Goal: Task Accomplishment & Management: Manage account settings

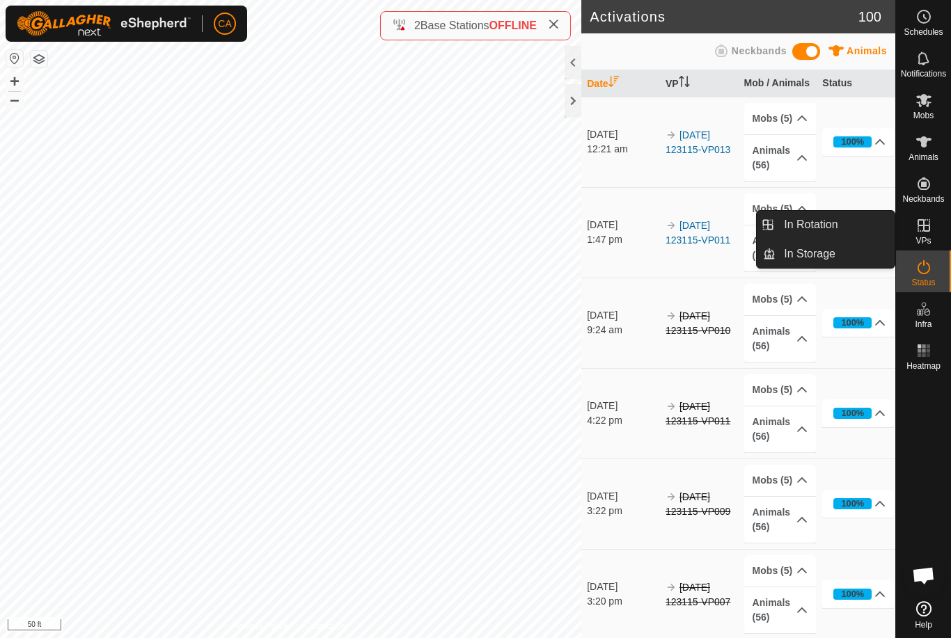
click at [827, 234] on link "In Rotation" at bounding box center [834, 225] width 119 height 28
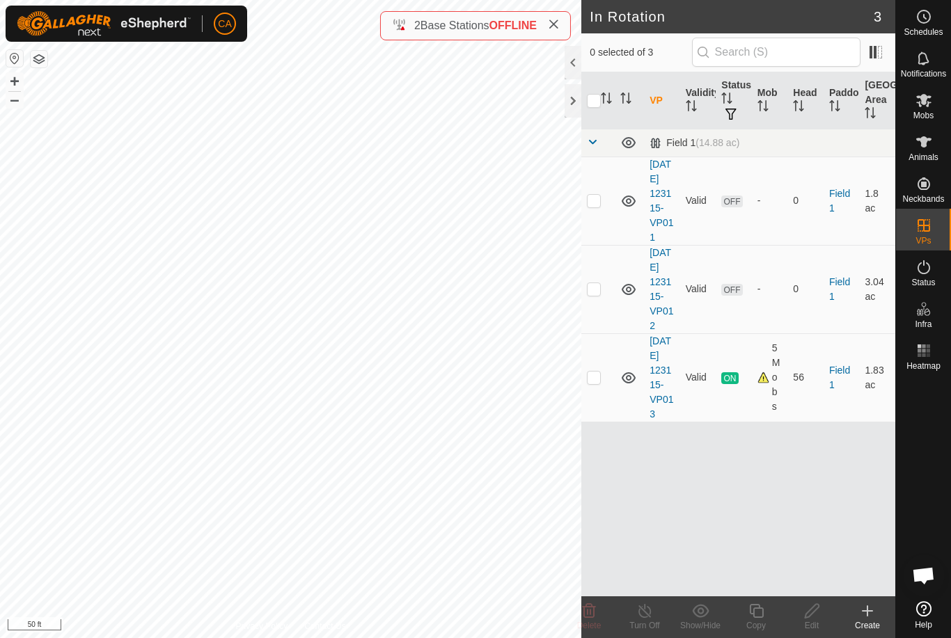
click at [603, 310] on td at bounding box center [597, 289] width 33 height 88
click at [599, 294] on p-checkbox at bounding box center [594, 288] width 14 height 11
checkbox input "false"
click at [587, 205] on p-checkbox at bounding box center [594, 200] width 14 height 11
click at [585, 615] on icon at bounding box center [589, 611] width 17 height 17
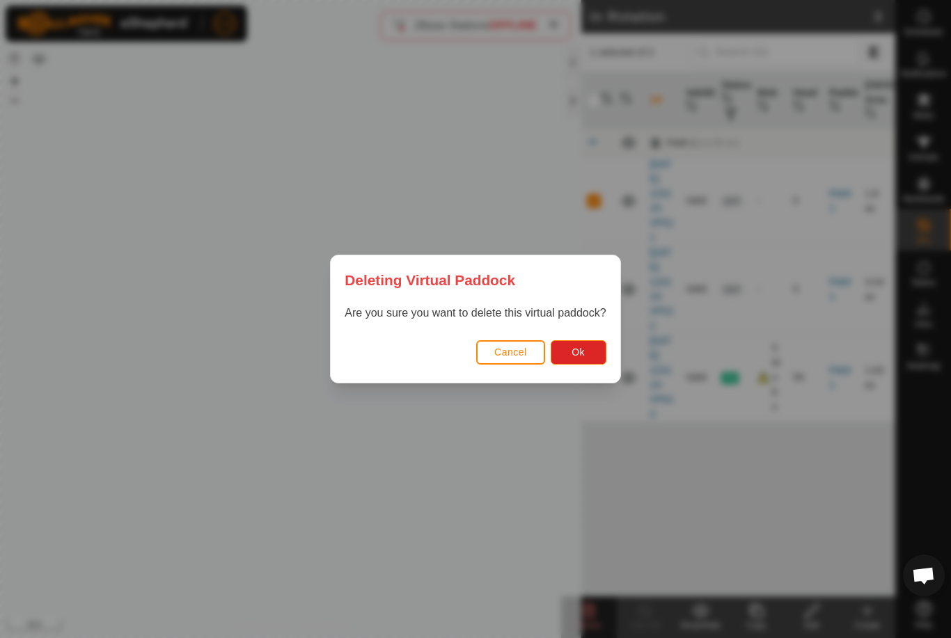
click at [601, 361] on button "Ok" at bounding box center [579, 352] width 56 height 24
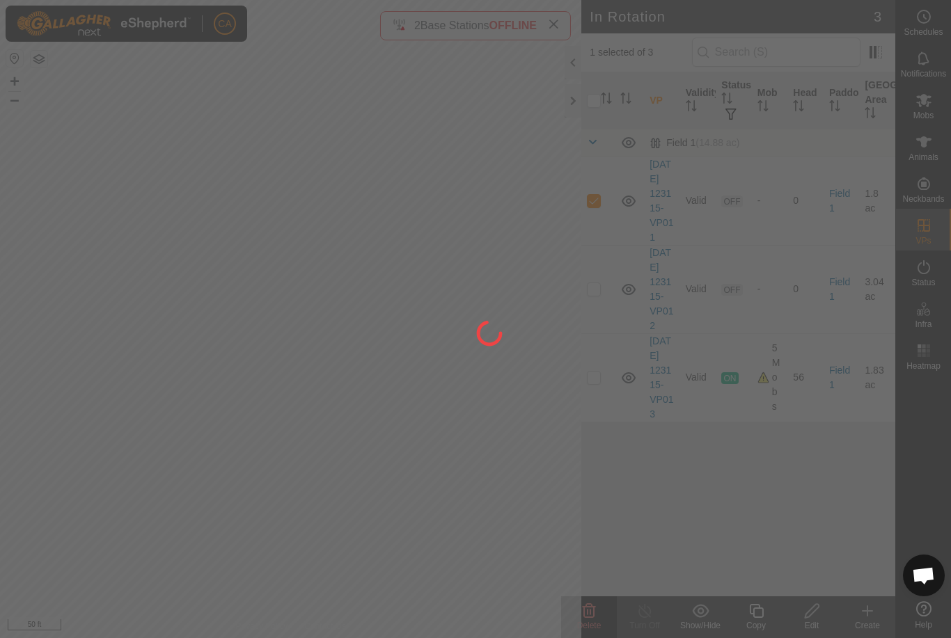
checkbox input "false"
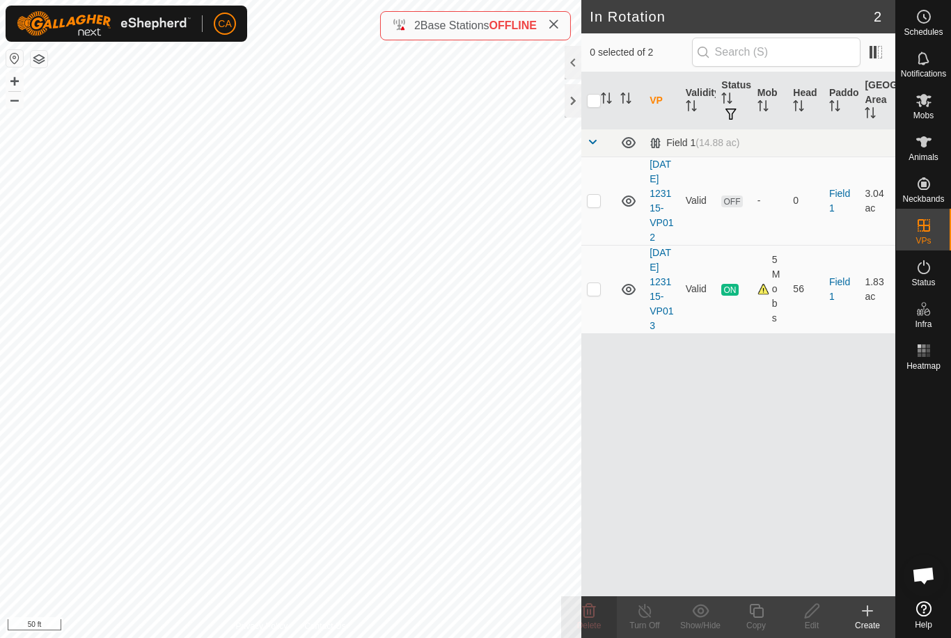
click at [599, 206] on p-checkbox at bounding box center [594, 200] width 14 height 11
checkbox input "true"
click at [814, 613] on icon at bounding box center [811, 611] width 17 height 17
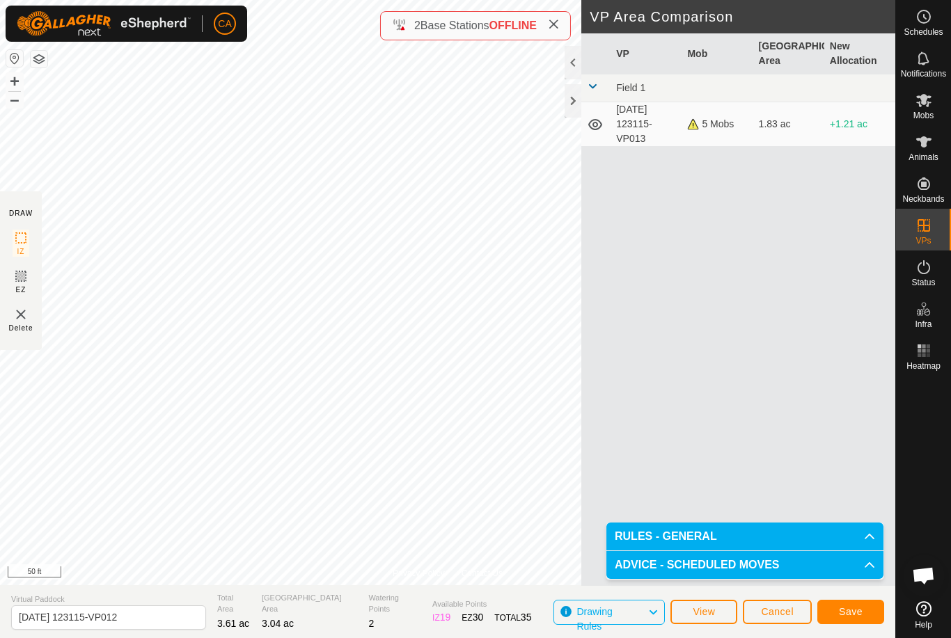
click at [851, 616] on span "Save" at bounding box center [851, 611] width 24 height 11
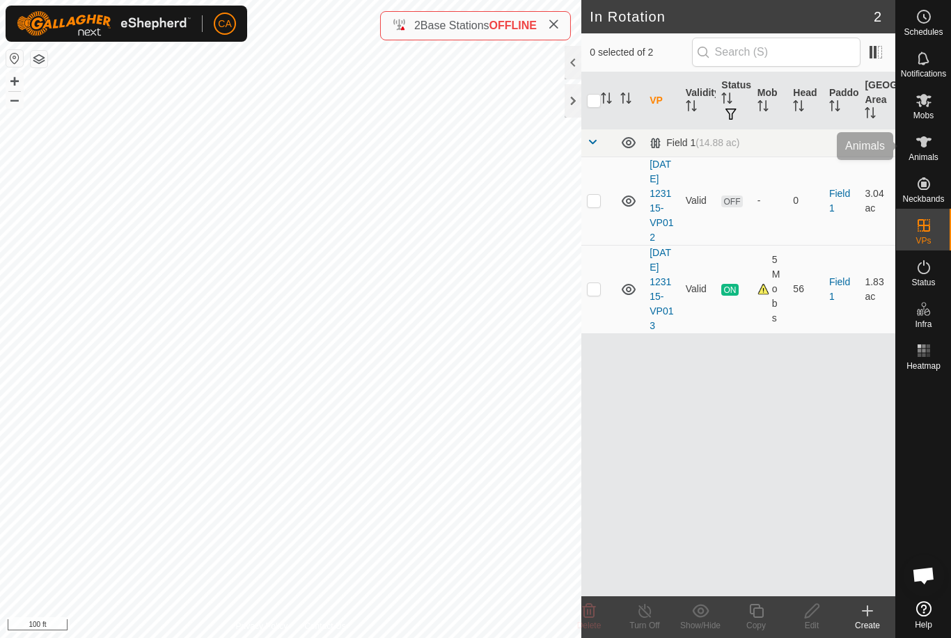
click at [931, 144] on icon at bounding box center [923, 142] width 17 height 17
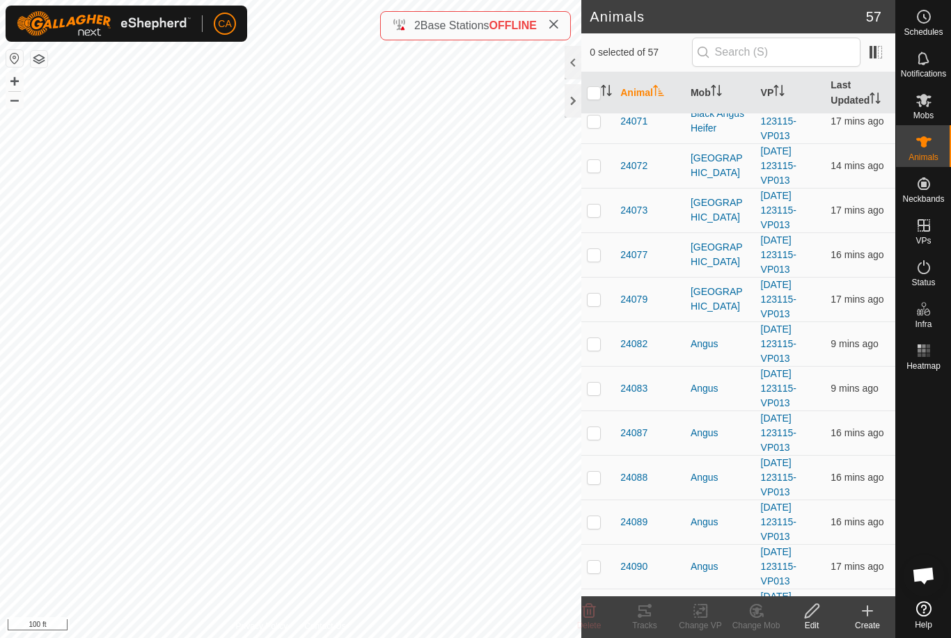
scroll to position [592, 0]
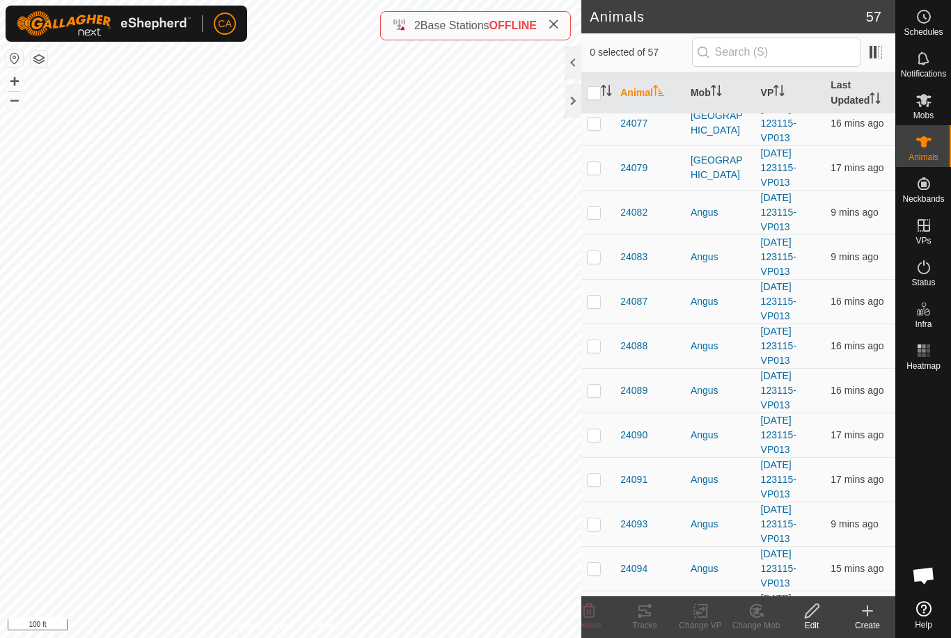
click at [601, 353] on td at bounding box center [597, 346] width 33 height 45
checkbox input "true"
click at [597, 398] on td at bounding box center [597, 390] width 33 height 45
checkbox input "true"
click at [601, 526] on p-checkbox at bounding box center [594, 524] width 14 height 11
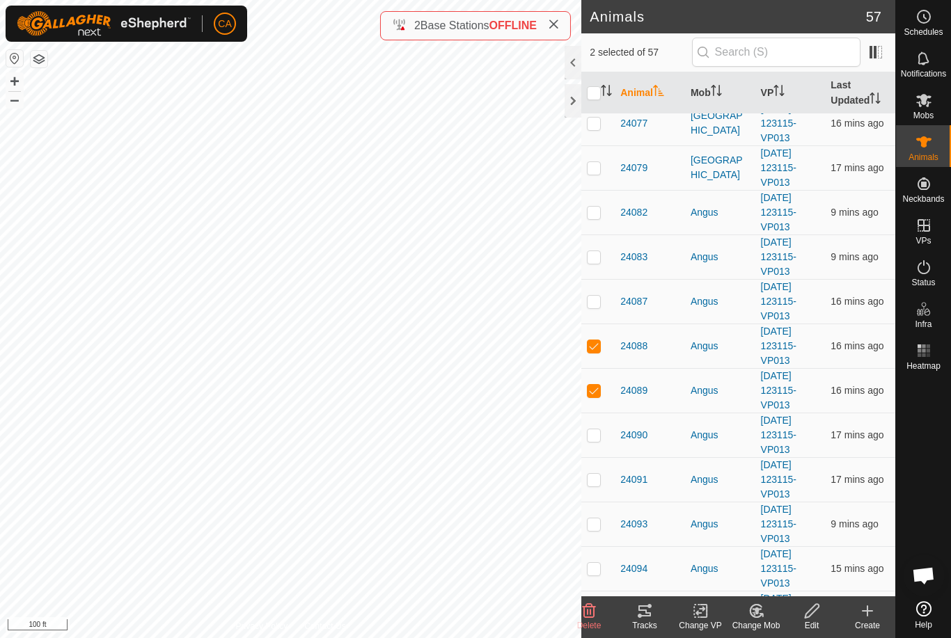
checkbox input "true"
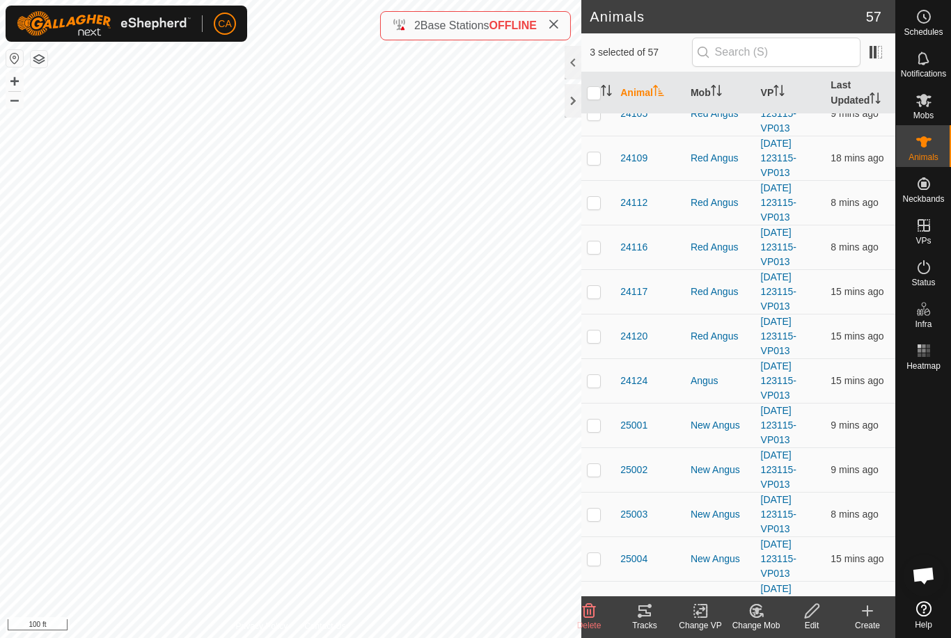
scroll to position [1277, 0]
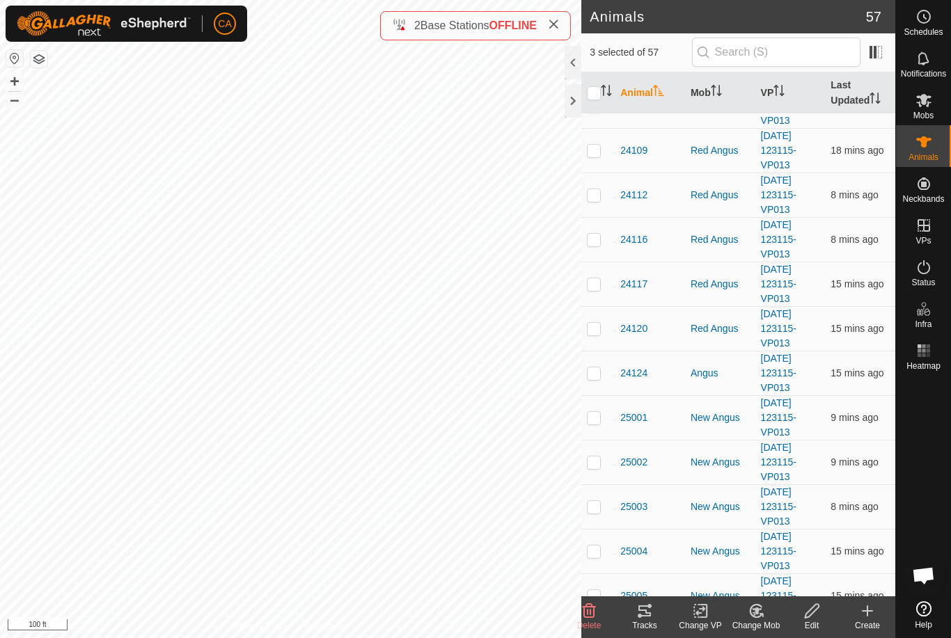
click at [593, 452] on td at bounding box center [597, 462] width 33 height 45
checkbox input "true"
click at [597, 503] on p-checkbox at bounding box center [594, 506] width 14 height 11
checkbox input "true"
click at [606, 555] on td at bounding box center [597, 551] width 33 height 45
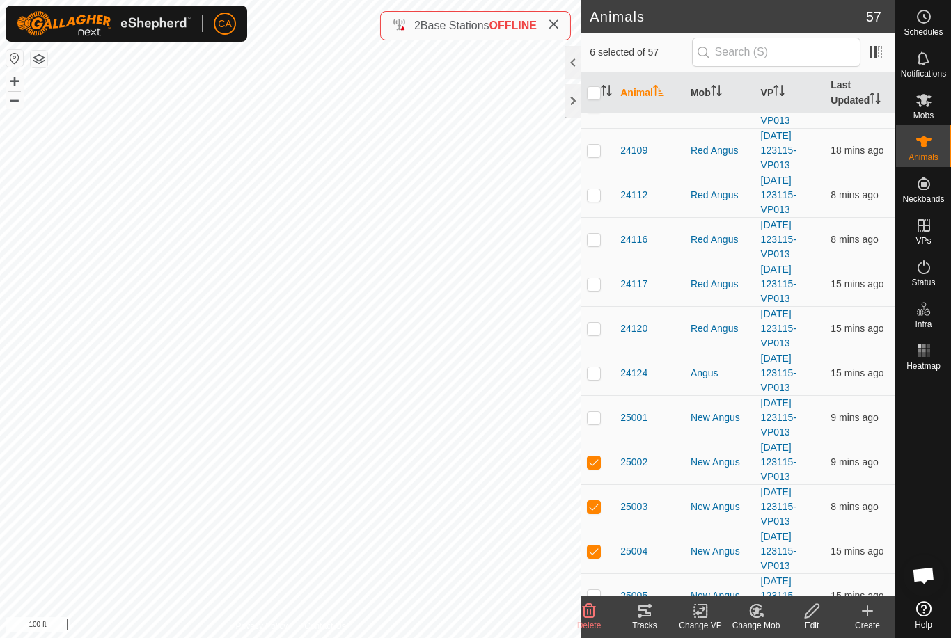
checkbox input "true"
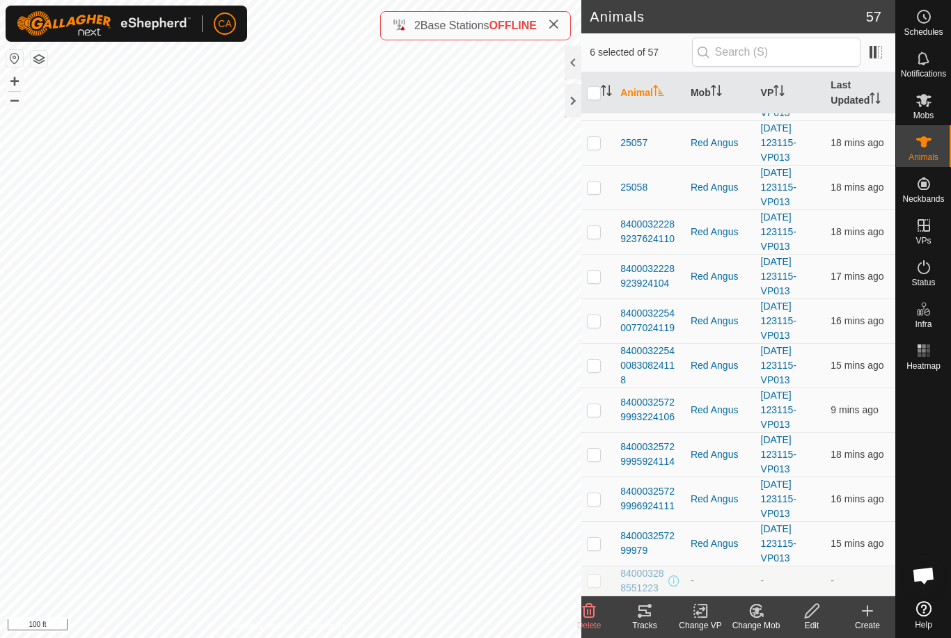
scroll to position [2042, 0]
click at [591, 412] on p-checkbox at bounding box center [594, 409] width 14 height 11
checkbox input "true"
click at [587, 463] on td at bounding box center [597, 454] width 33 height 45
checkbox input "true"
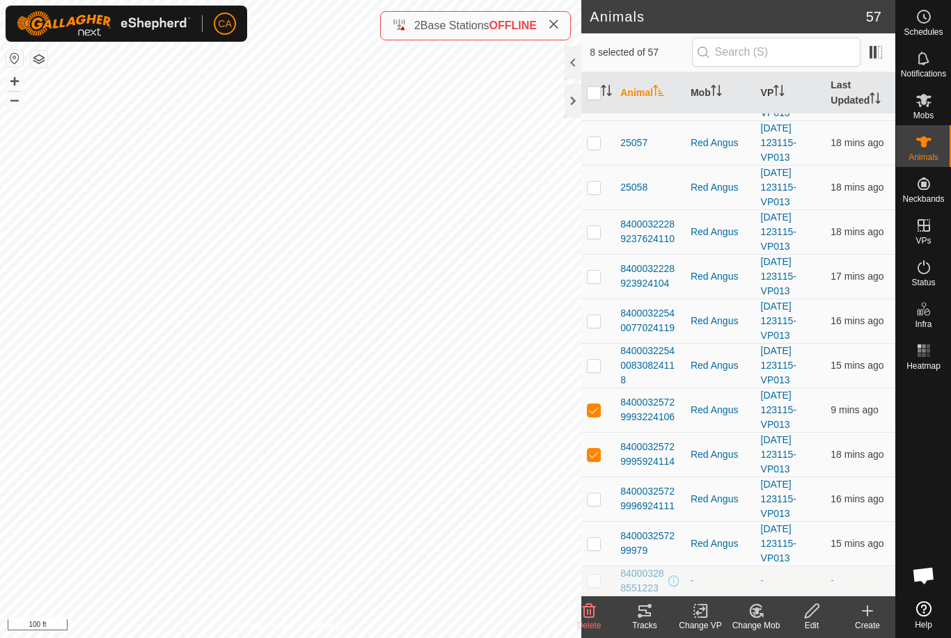
click at [598, 510] on td at bounding box center [597, 499] width 33 height 45
checkbox input "true"
click at [593, 548] on p-checkbox at bounding box center [594, 543] width 14 height 11
checkbox input "true"
click at [642, 615] on icon at bounding box center [644, 611] width 13 height 11
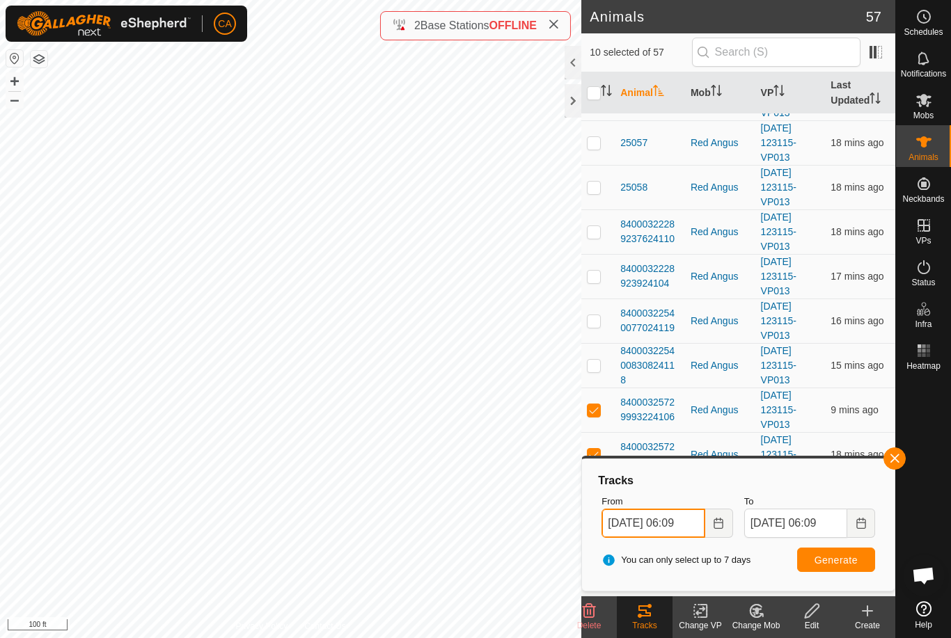
click at [667, 521] on input "[DATE] 06:09" at bounding box center [652, 523] width 103 height 29
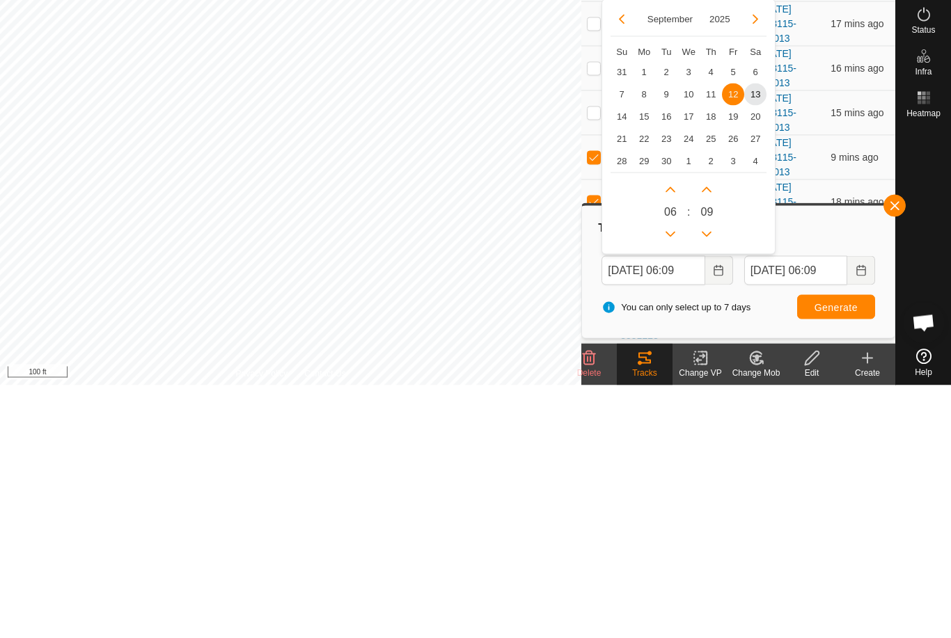
click at [651, 336] on span "8" at bounding box center [644, 347] width 22 height 22
type input "[DATE] 06:09"
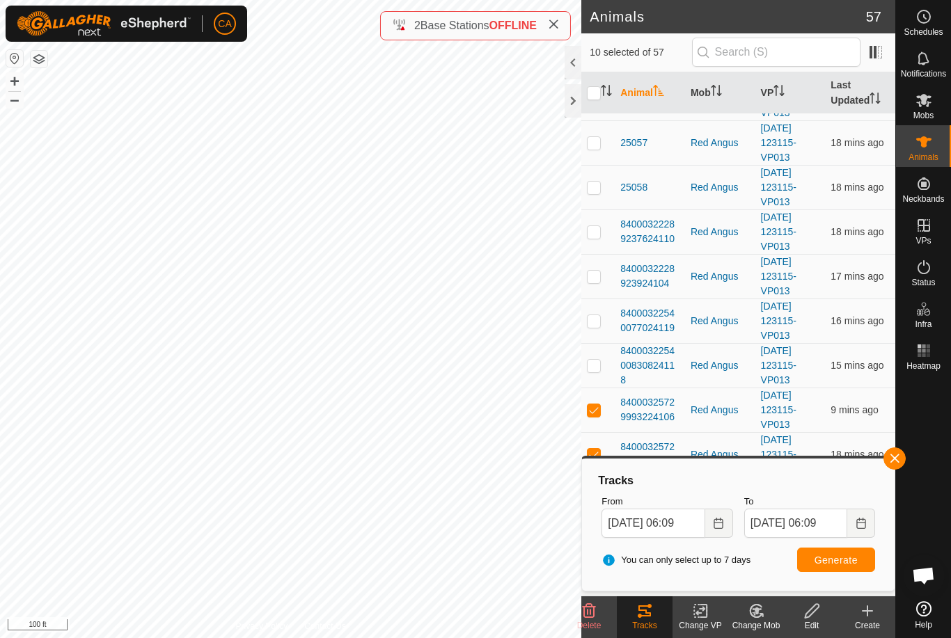
click at [841, 581] on div "Tracks From [DATE] 06:09 To [DATE] 06:09 You can only select up to 7 days Gener…" at bounding box center [737, 524] width 301 height 121
click at [826, 565] on span "Generate" at bounding box center [835, 560] width 43 height 11
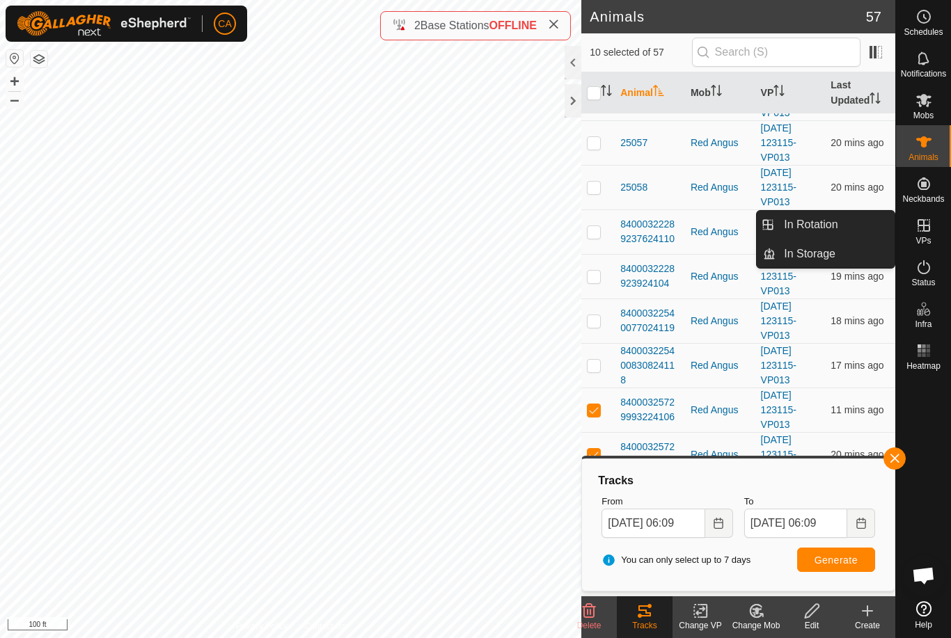
click at [833, 224] on span "In Rotation" at bounding box center [811, 224] width 54 height 17
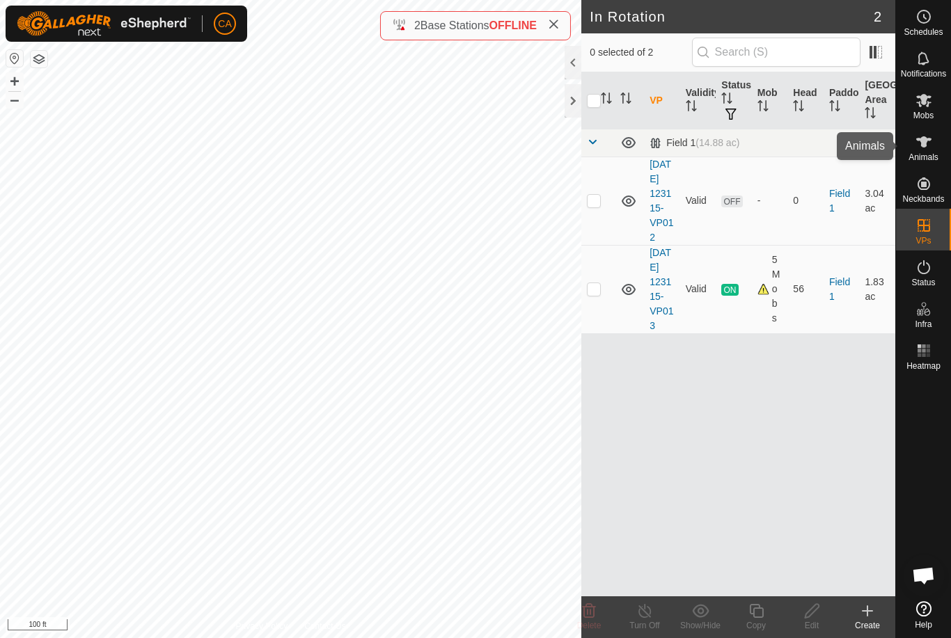
click at [934, 150] on es-animals-svg-icon at bounding box center [923, 142] width 25 height 22
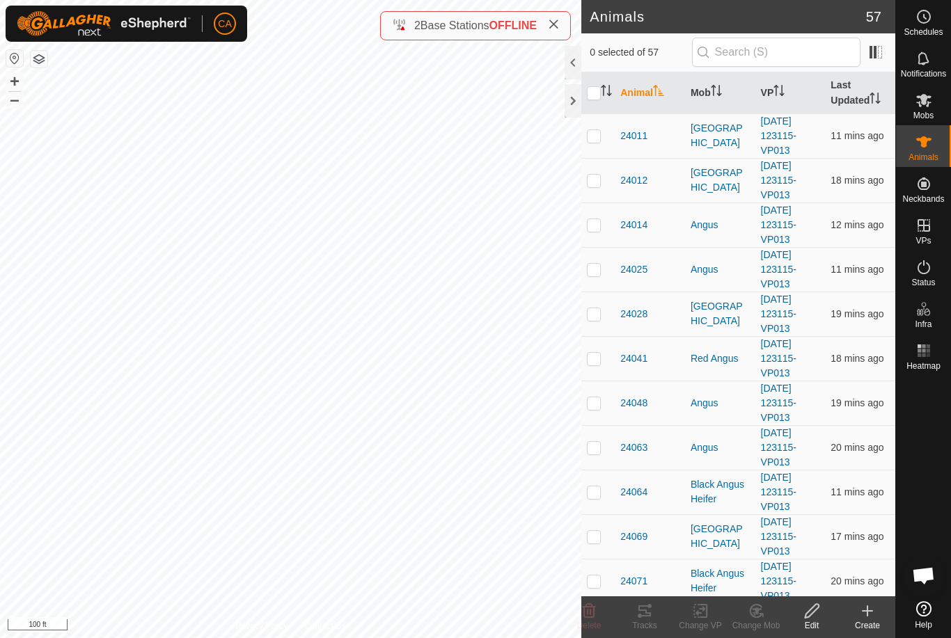
click at [586, 143] on td at bounding box center [597, 135] width 33 height 45
checkbox input "true"
click at [592, 187] on td at bounding box center [597, 180] width 33 height 45
checkbox input "true"
click at [590, 224] on p-checkbox at bounding box center [594, 224] width 14 height 11
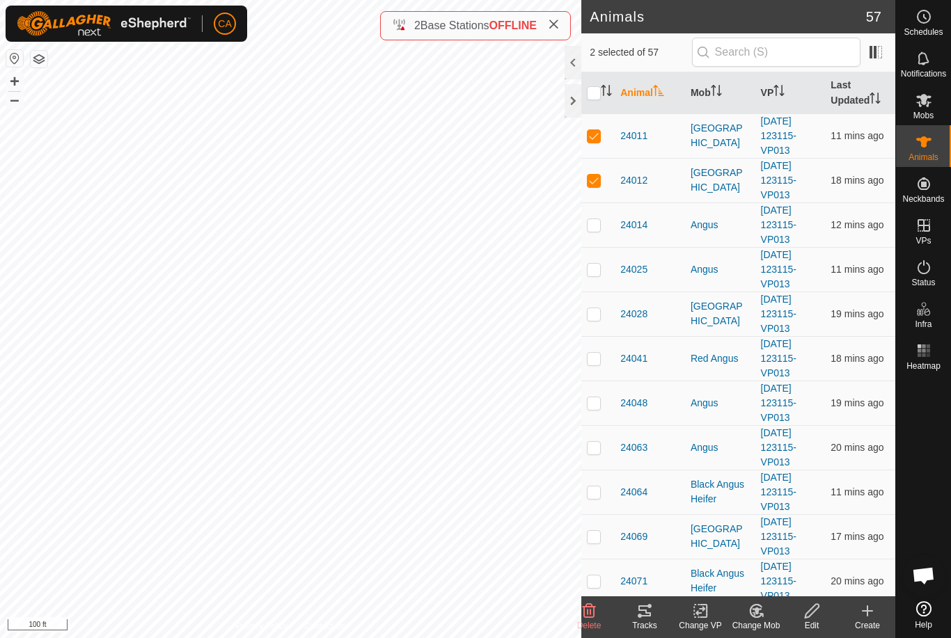
checkbox input "true"
click at [608, 270] on td at bounding box center [597, 269] width 33 height 45
checkbox input "true"
click at [601, 310] on p-checkbox at bounding box center [594, 313] width 14 height 11
checkbox input "true"
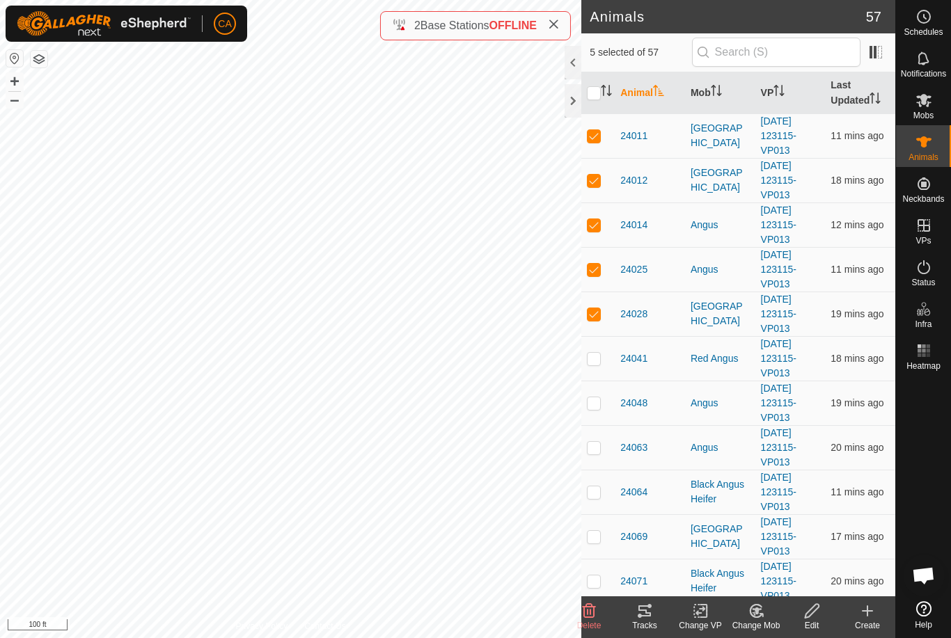
click at [597, 378] on td at bounding box center [597, 358] width 33 height 45
checkbox input "true"
click at [599, 407] on p-checkbox at bounding box center [594, 402] width 14 height 11
checkbox input "true"
click at [601, 443] on td at bounding box center [597, 447] width 33 height 45
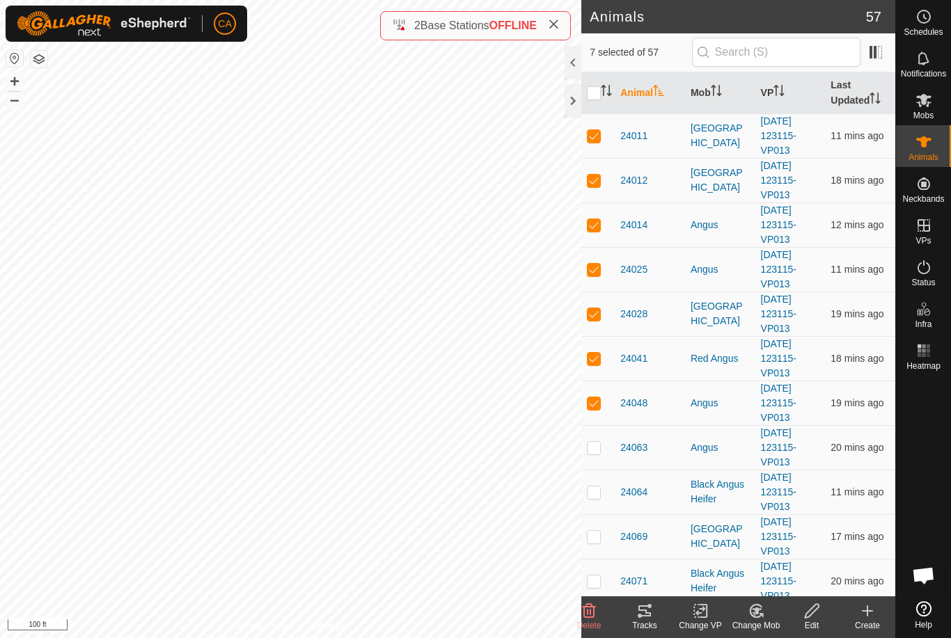
checkbox input "true"
click at [599, 503] on td at bounding box center [597, 492] width 33 height 45
checkbox input "true"
click at [593, 541] on p-checkbox at bounding box center [594, 536] width 14 height 11
checkbox input "true"
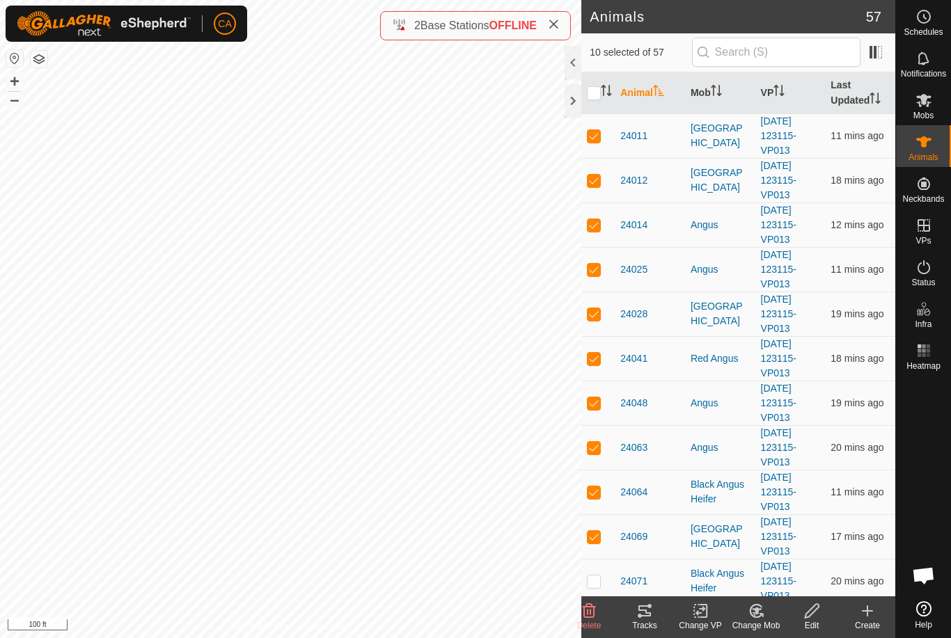
click at [599, 572] on td at bounding box center [597, 581] width 33 height 45
click at [594, 579] on p-checkbox at bounding box center [594, 581] width 14 height 11
checkbox input "false"
click at [647, 615] on icon at bounding box center [644, 611] width 13 height 11
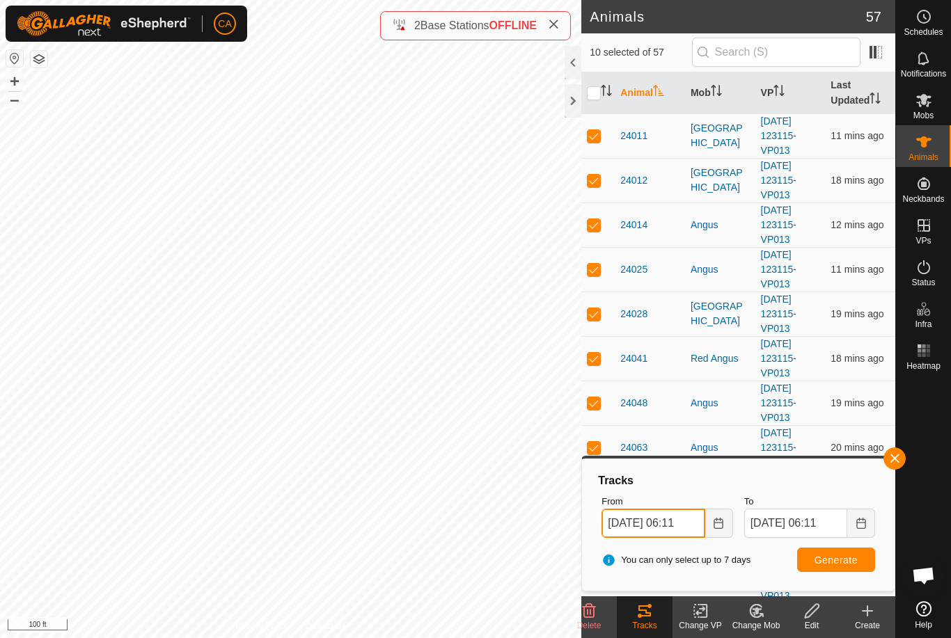
click at [685, 523] on input "[DATE] 06:11" at bounding box center [652, 523] width 103 height 29
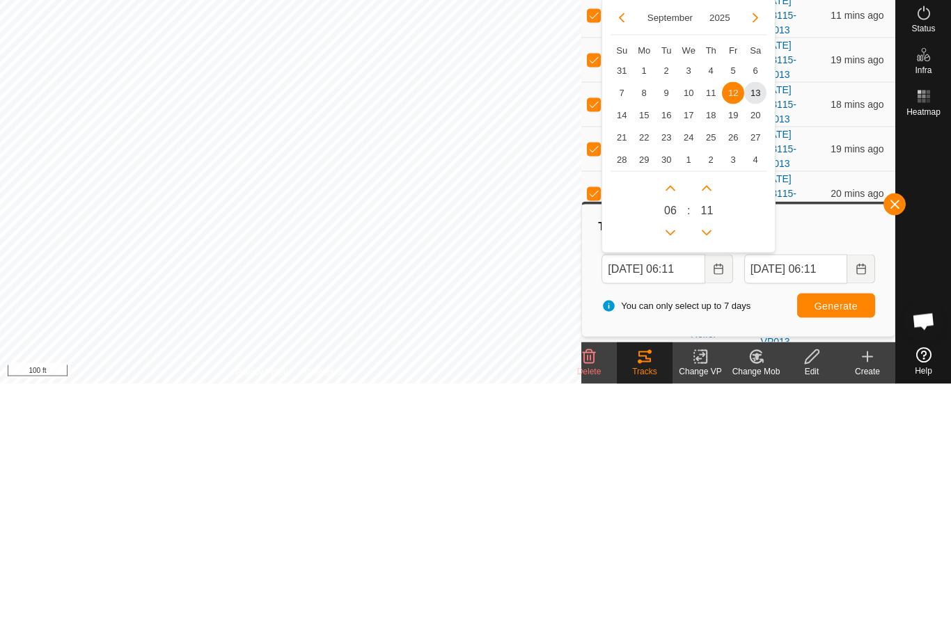
click at [659, 336] on span "9" at bounding box center [666, 347] width 22 height 22
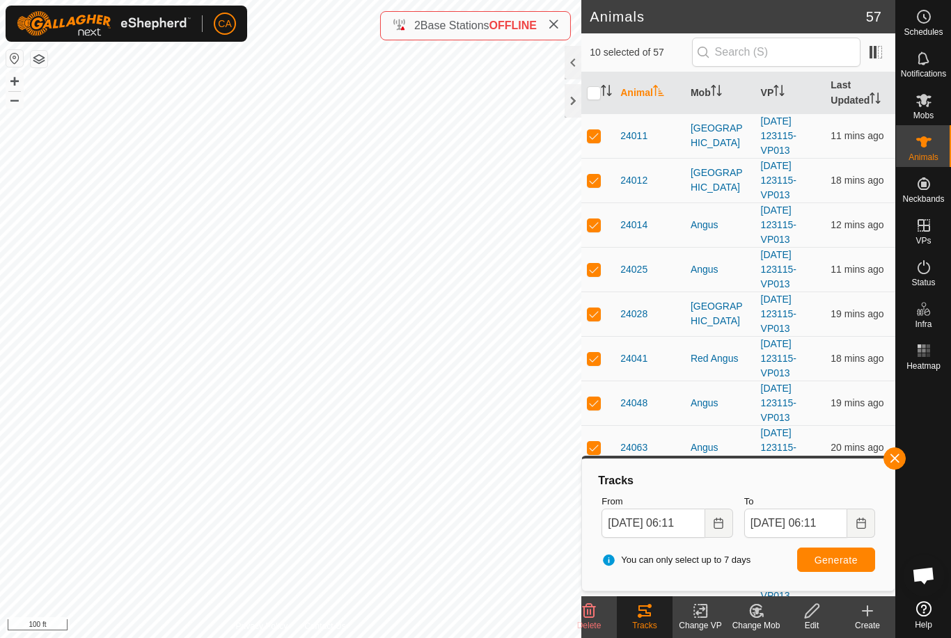
click at [838, 567] on button "Generate" at bounding box center [836, 560] width 78 height 24
click at [665, 525] on input "[DATE] 06:11" at bounding box center [652, 523] width 103 height 29
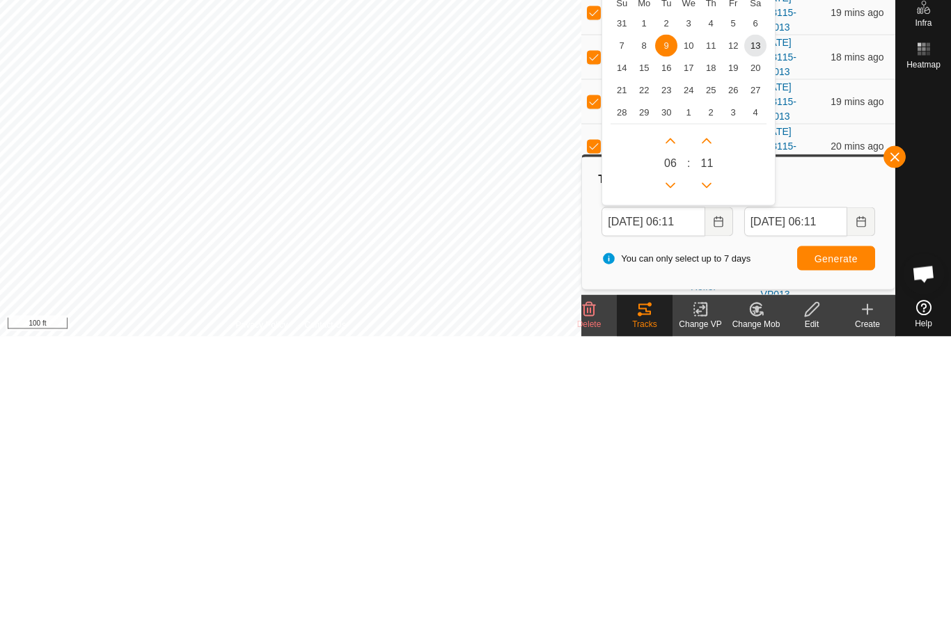
click at [624, 336] on span "7" at bounding box center [621, 347] width 22 height 22
type input "[DATE] 06:11"
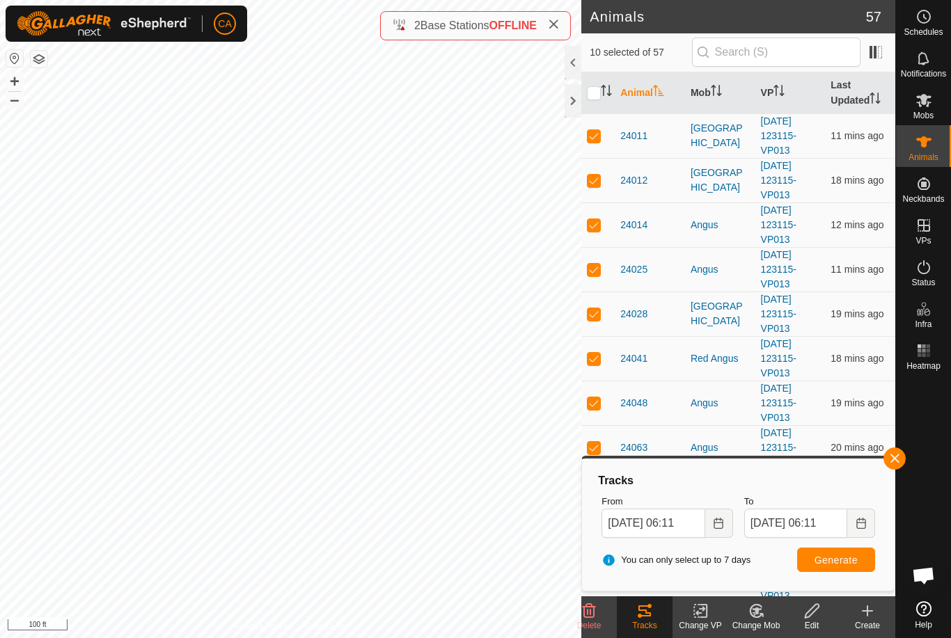
click at [844, 571] on button "Generate" at bounding box center [836, 560] width 78 height 24
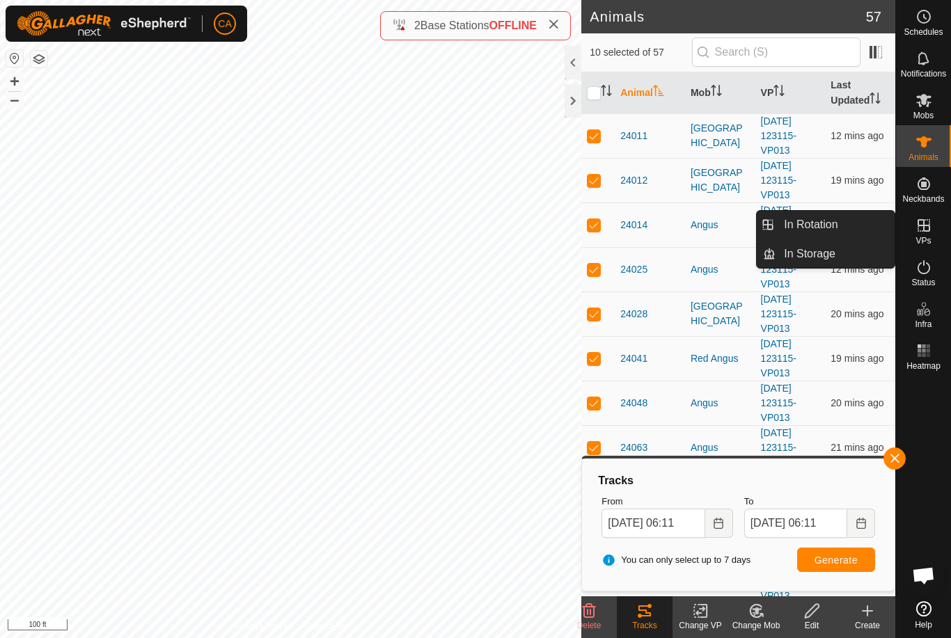
click at [838, 235] on link "In Rotation" at bounding box center [834, 225] width 119 height 28
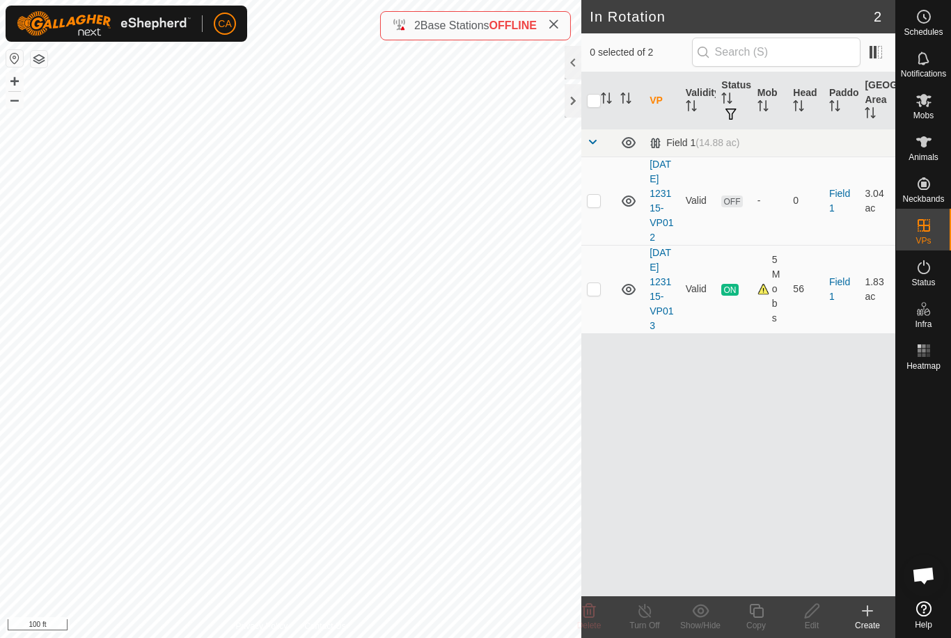
click at [877, 615] on create-svg-icon at bounding box center [867, 611] width 56 height 17
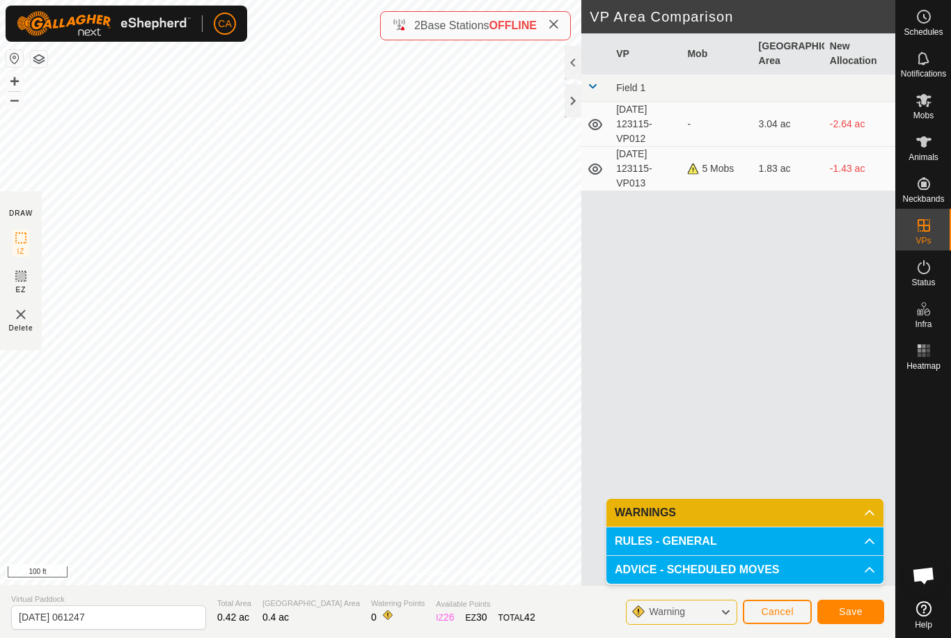
click at [766, 622] on button "Cancel" at bounding box center [777, 612] width 69 height 24
